Goal: Communication & Community: Answer question/provide support

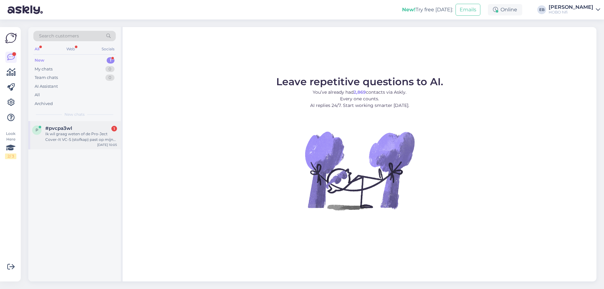
click at [89, 130] on div "#pvcpa3wl 1" at bounding box center [81, 129] width 72 height 6
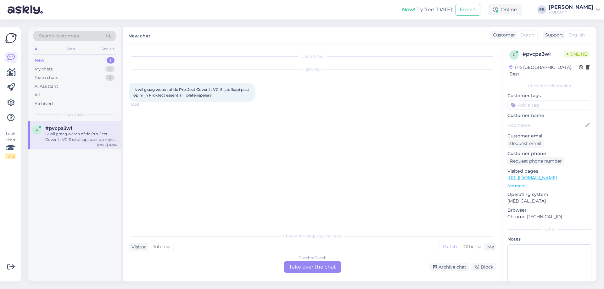
click at [323, 263] on div "Dutch to Dutch Take over the chat" at bounding box center [312, 267] width 57 height 11
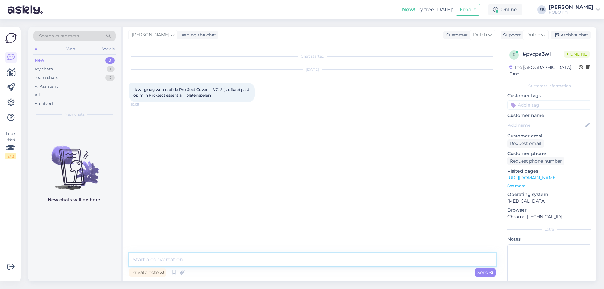
click at [264, 258] on textarea at bounding box center [312, 259] width 367 height 13
type textarea "Goedemorgen"
type textarea "Ja, die moet inderdaad passen"
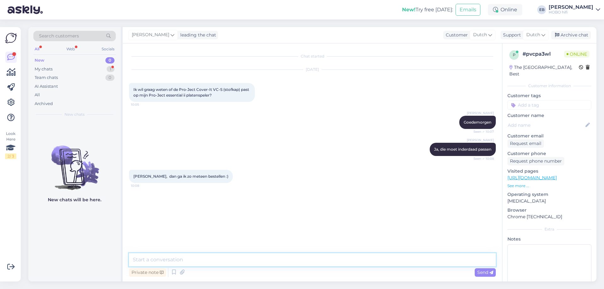
click at [151, 263] on textarea at bounding box center [312, 259] width 367 height 13
click at [178, 258] on textarea at bounding box center [312, 259] width 367 height 13
click at [197, 264] on textarea at bounding box center [312, 259] width 367 height 13
type textarea "Heel goed, veel plezier ermee"
click at [576, 36] on div "Archive chat" at bounding box center [571, 35] width 40 height 8
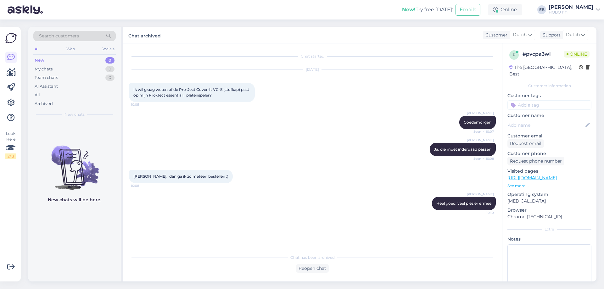
click at [262, 76] on div "[DATE] Ik wil graag weten of de Pro-Ject Cover-It VC-S (stofkap) past op mijn P…" at bounding box center [312, 86] width 367 height 46
click at [517, 12] on div "Online" at bounding box center [505, 9] width 34 height 11
click at [517, 32] on button "1 hour" at bounding box center [508, 33] width 18 height 7
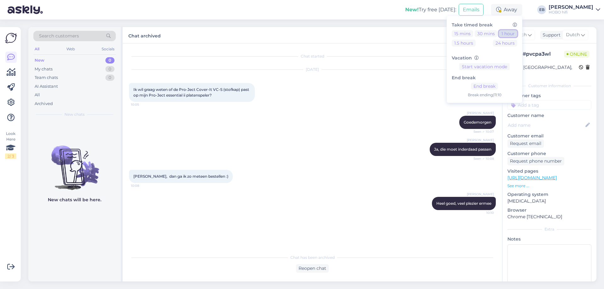
click at [517, 32] on button "1 hour" at bounding box center [508, 33] width 18 height 7
click at [398, 53] on div "Chat started [DATE] Ik wil graag weten of de Pro-Ject Cover-It VC-S (stofkap) p…" at bounding box center [315, 148] width 373 height 196
